Goal: Transaction & Acquisition: Register for event/course

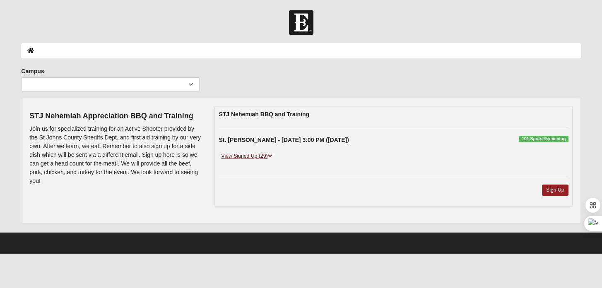
click at [245, 156] on link "View Signed Up (29)" at bounding box center [247, 156] width 56 height 9
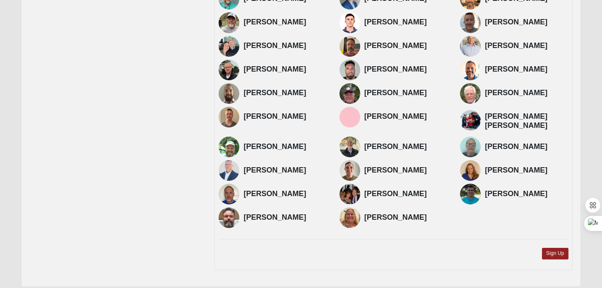
scroll to position [208, 0]
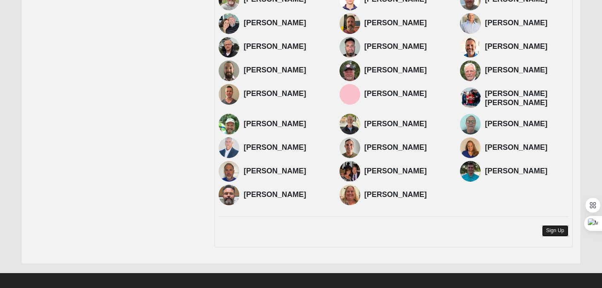
click at [559, 225] on link "Sign Up" at bounding box center [555, 230] width 26 height 11
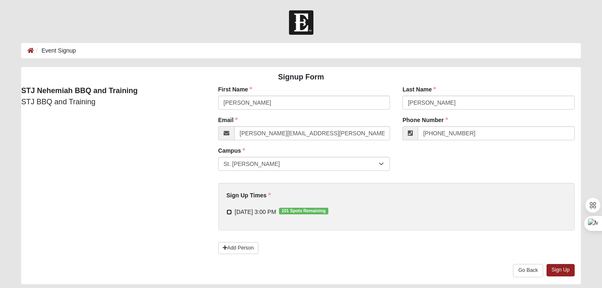
click at [229, 211] on input "9/27/2025 3:00 PM 101 Spots Remaining" at bounding box center [228, 211] width 5 height 5
checkbox input "true"
click at [567, 271] on link "Sign Up" at bounding box center [560, 270] width 28 height 12
